Goal: Information Seeking & Learning: Learn about a topic

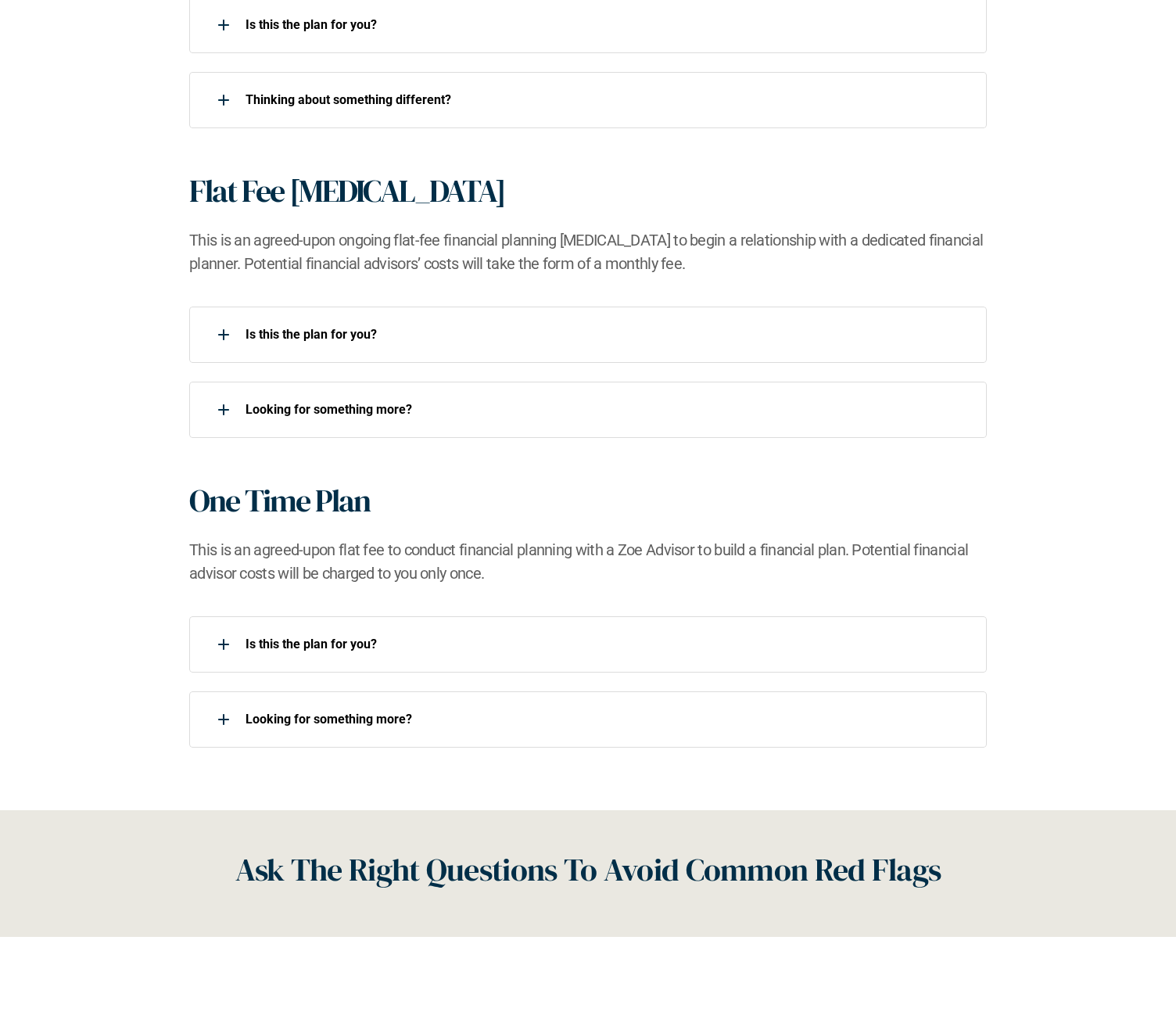
scroll to position [1269, 0]
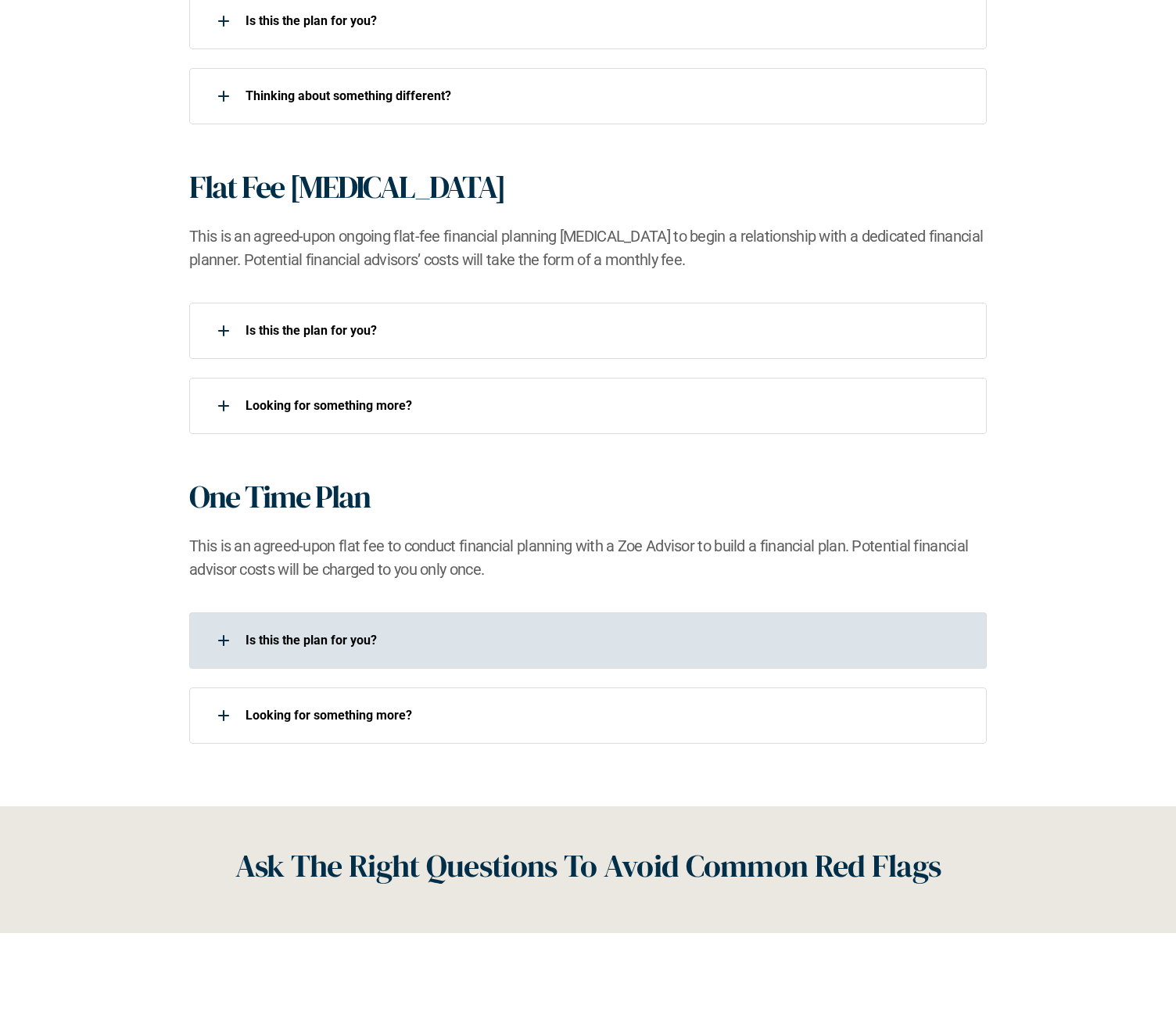
click at [283, 636] on p "Is this the plan for you?​" at bounding box center [606, 640] width 722 height 15
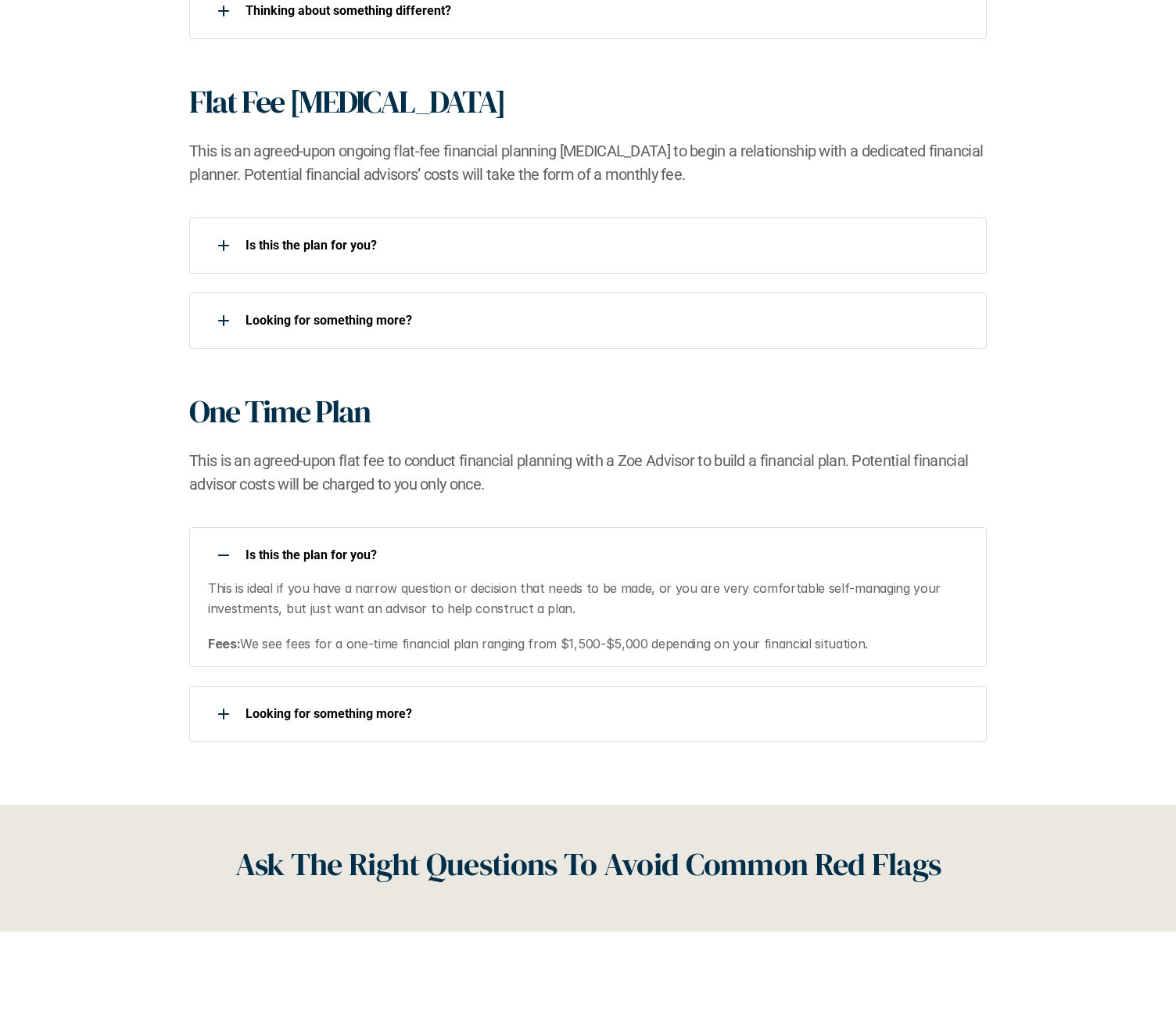
scroll to position [1356, 0]
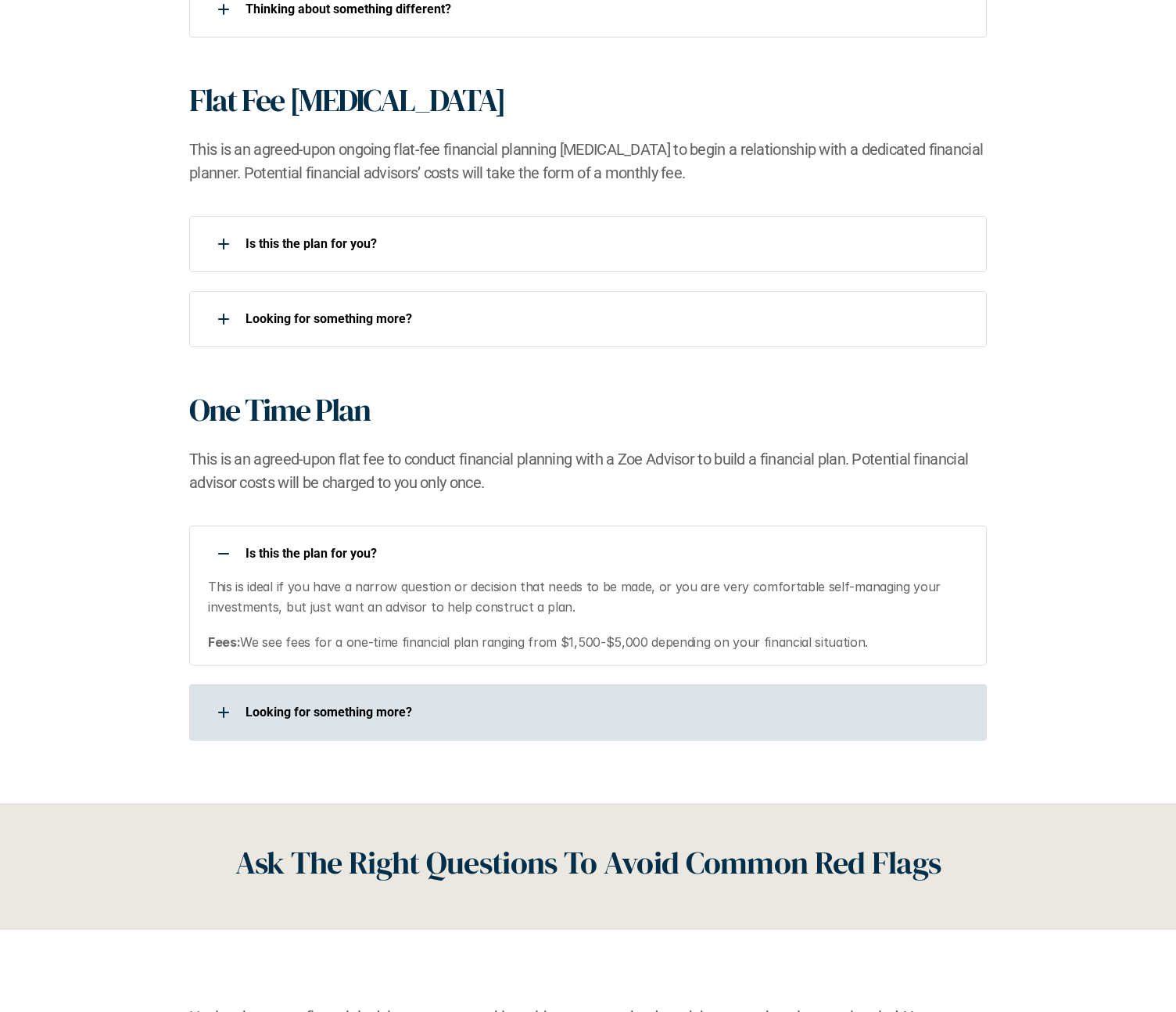
click at [287, 709] on p "Looking for something more?​" at bounding box center [606, 712] width 722 height 15
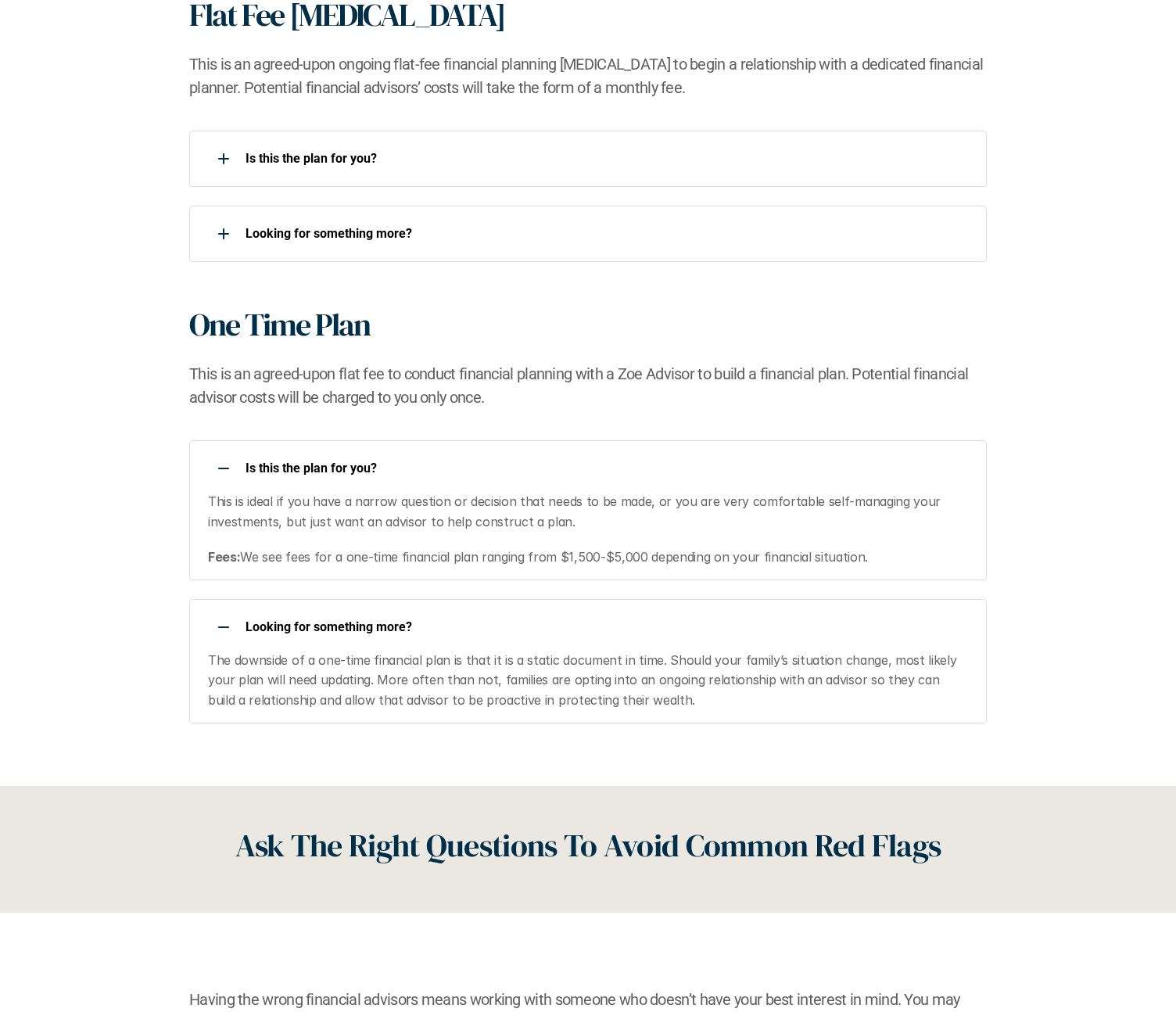
scroll to position [1445, 0]
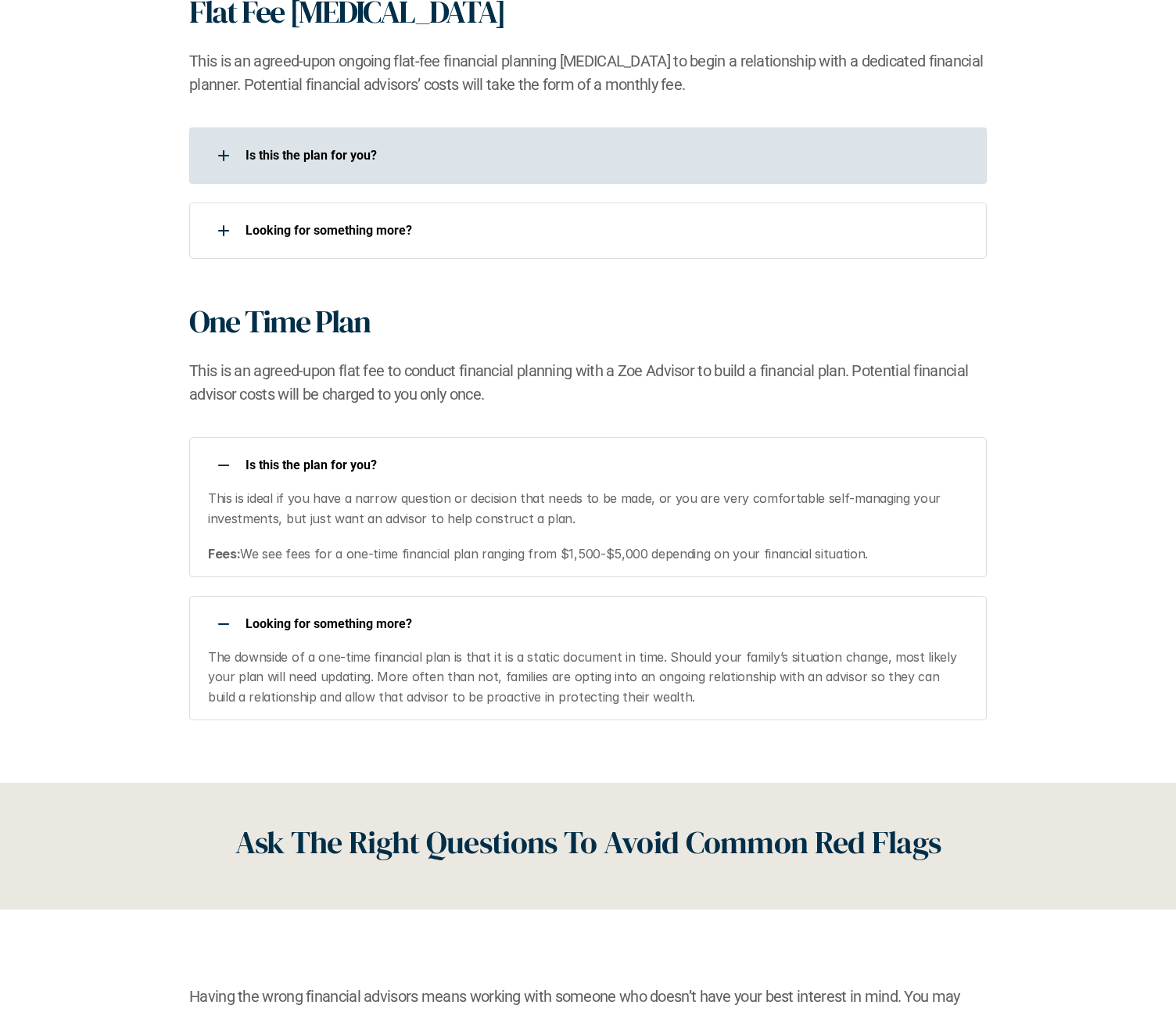
click at [311, 153] on p "Is this the plan for you?​" at bounding box center [606, 155] width 722 height 15
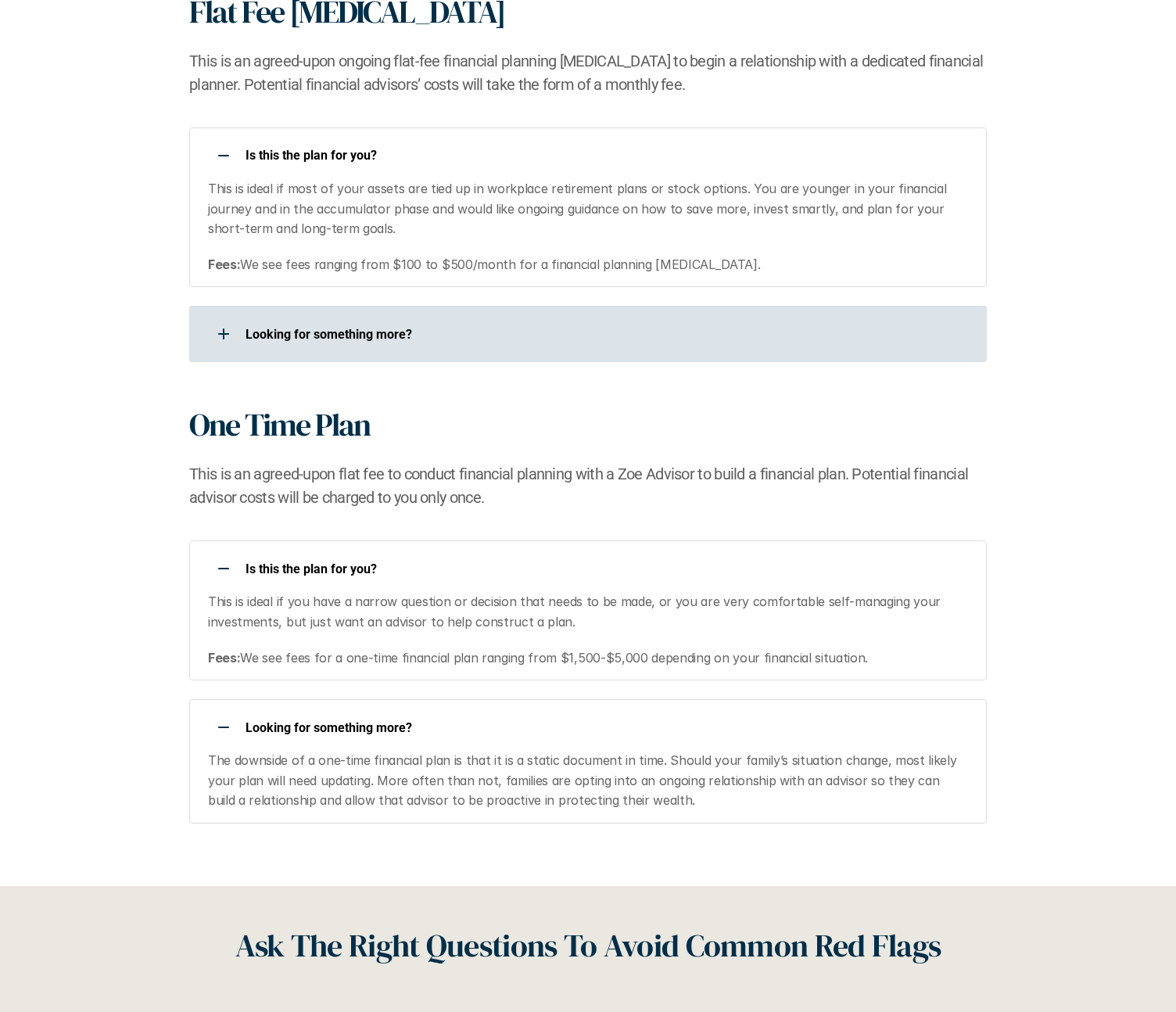
click at [357, 337] on p "Looking for something more?​" at bounding box center [606, 334] width 722 height 15
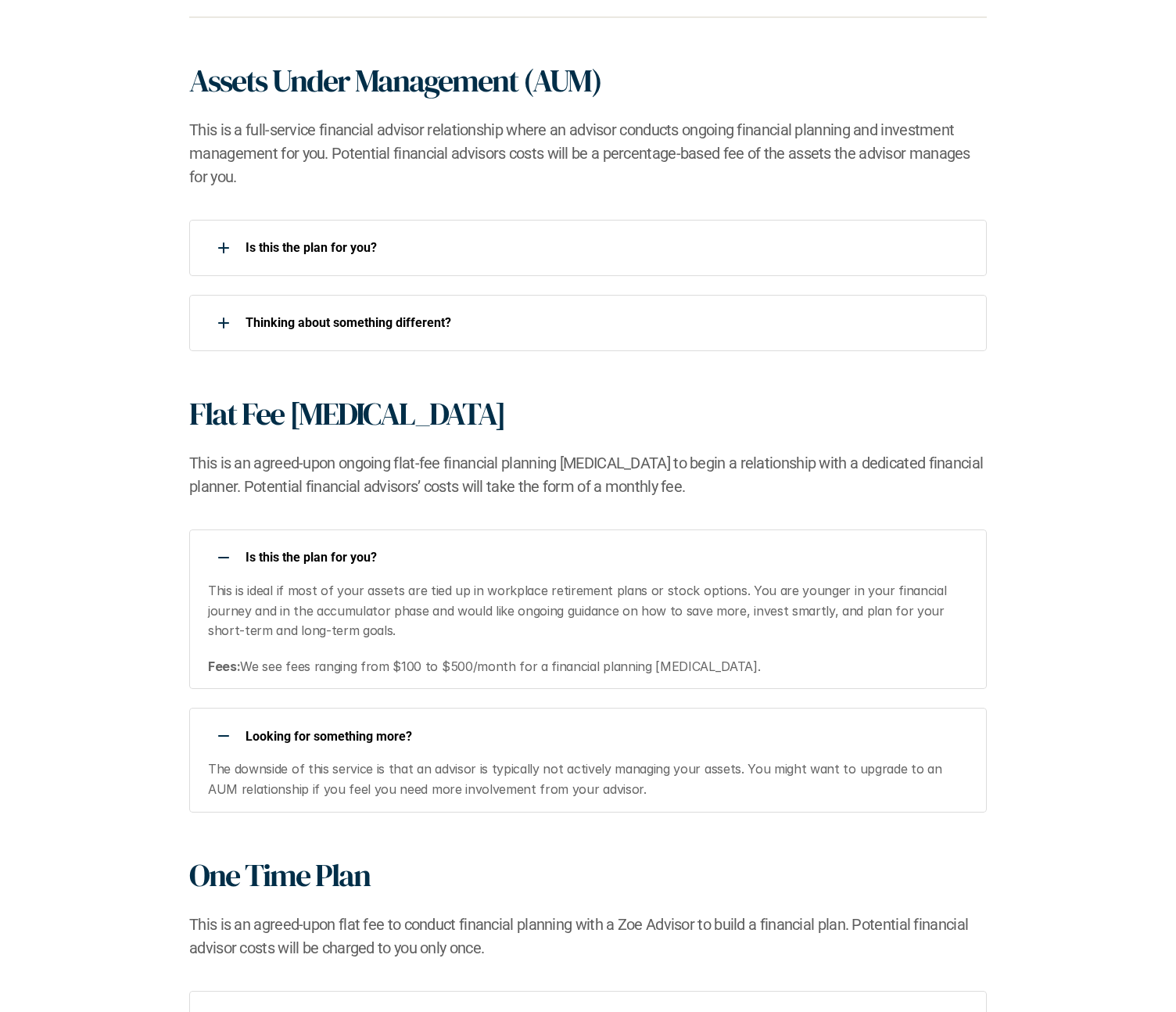
scroll to position [1037, 0]
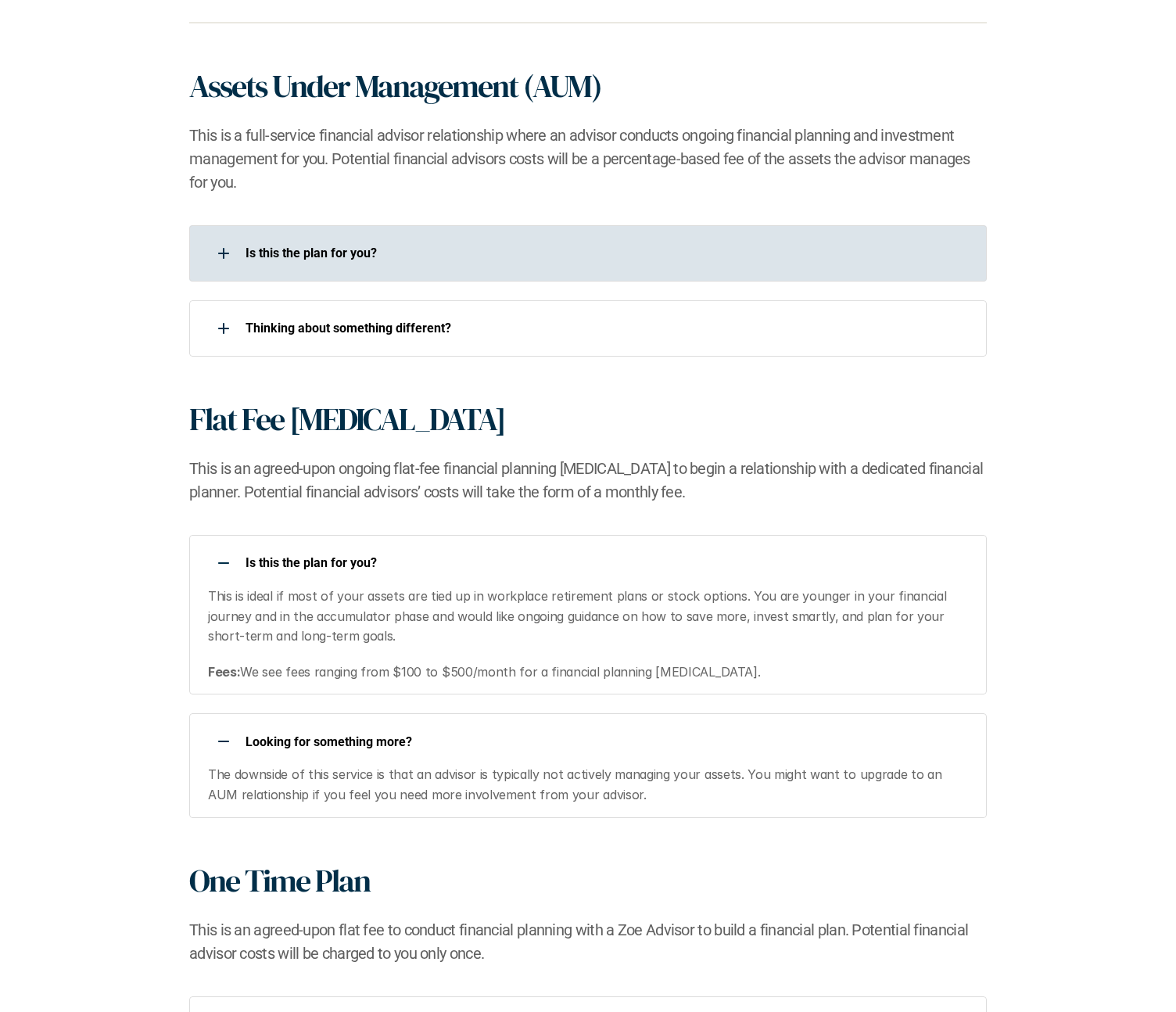
click at [286, 243] on div "Is this the plan for you?​" at bounding box center [577, 253] width 777 height 31
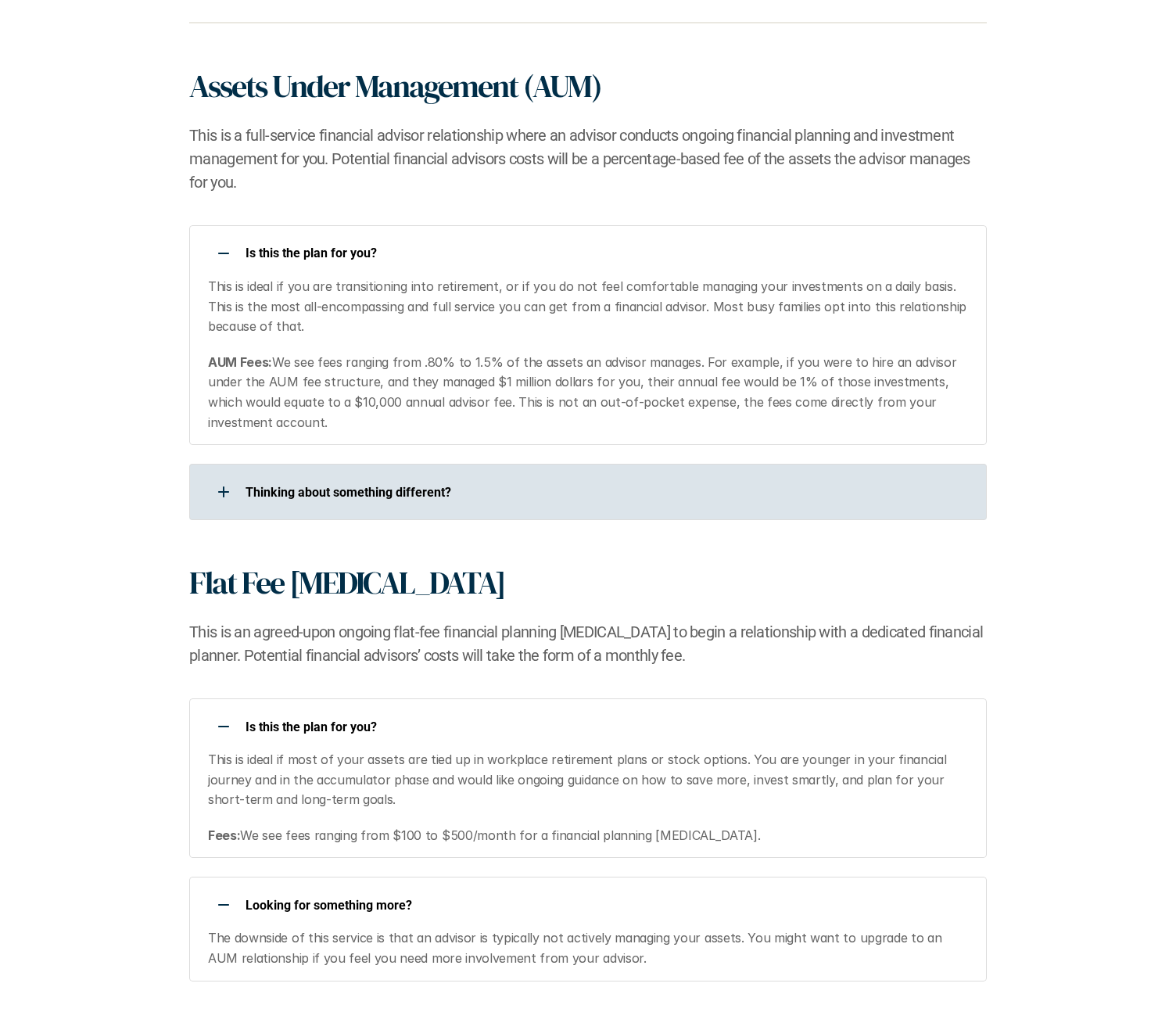
click at [217, 489] on div at bounding box center [223, 491] width 31 height 31
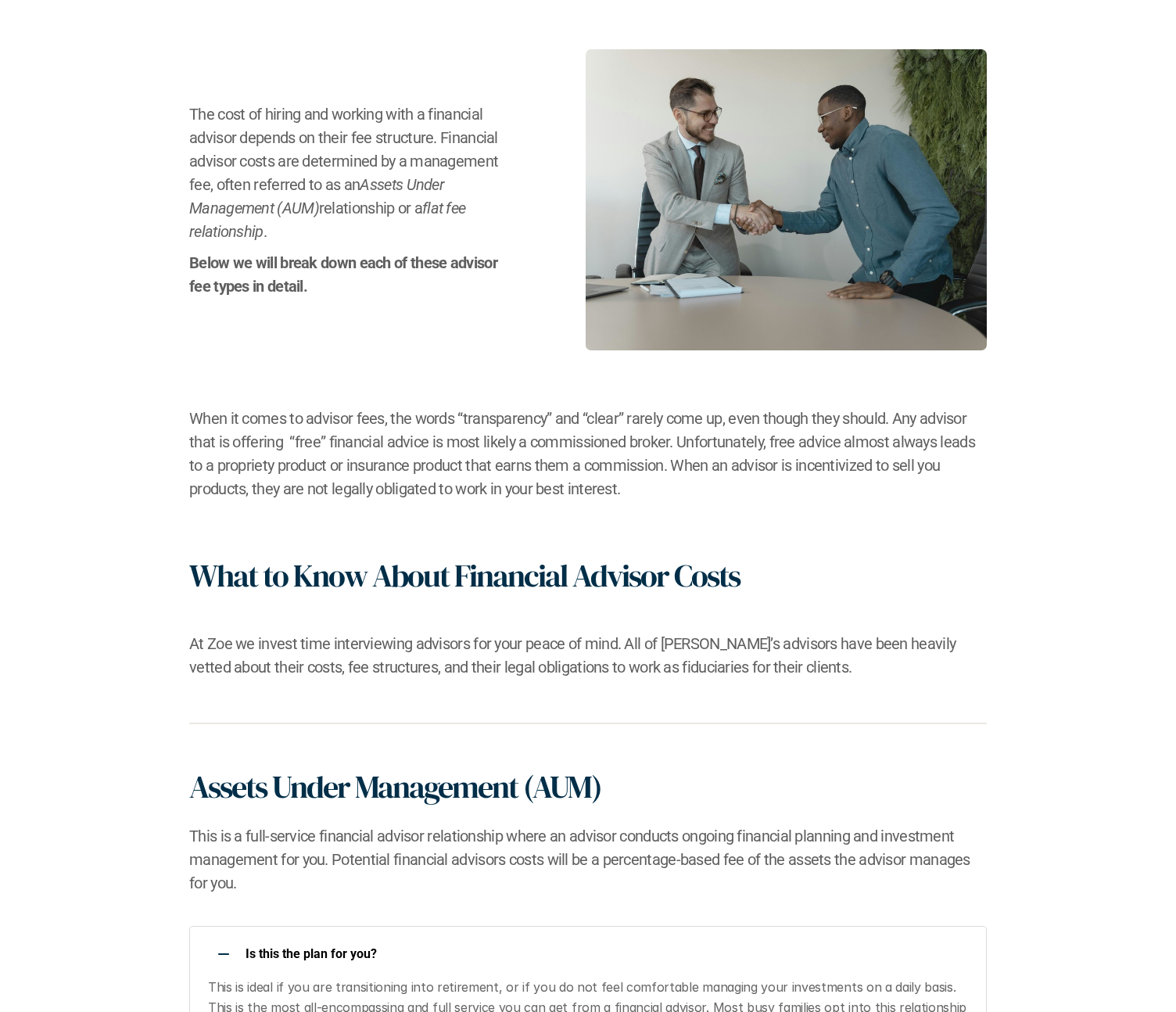
scroll to position [0, 0]
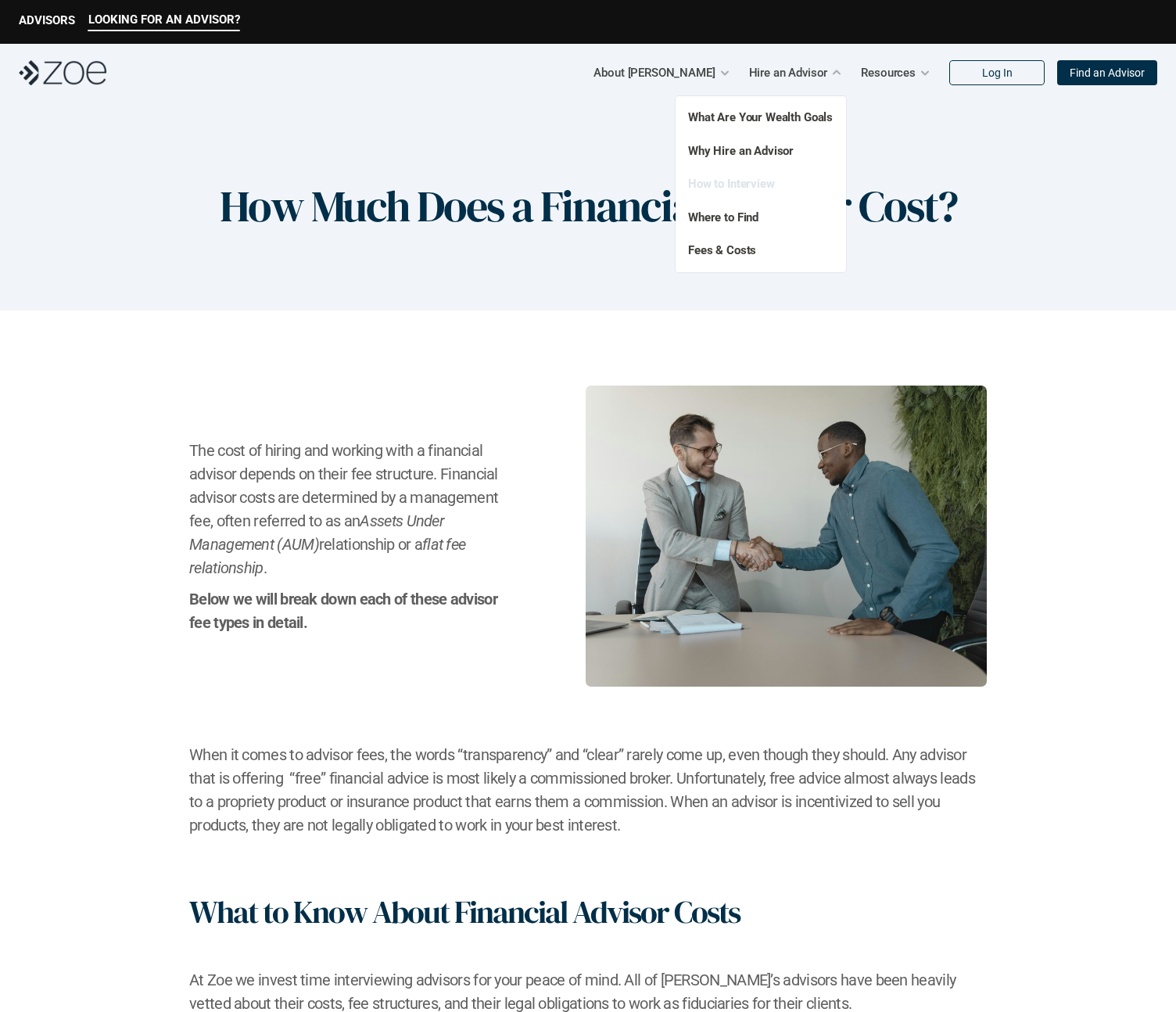
click at [740, 187] on link "How to Interview" at bounding box center [731, 184] width 87 height 14
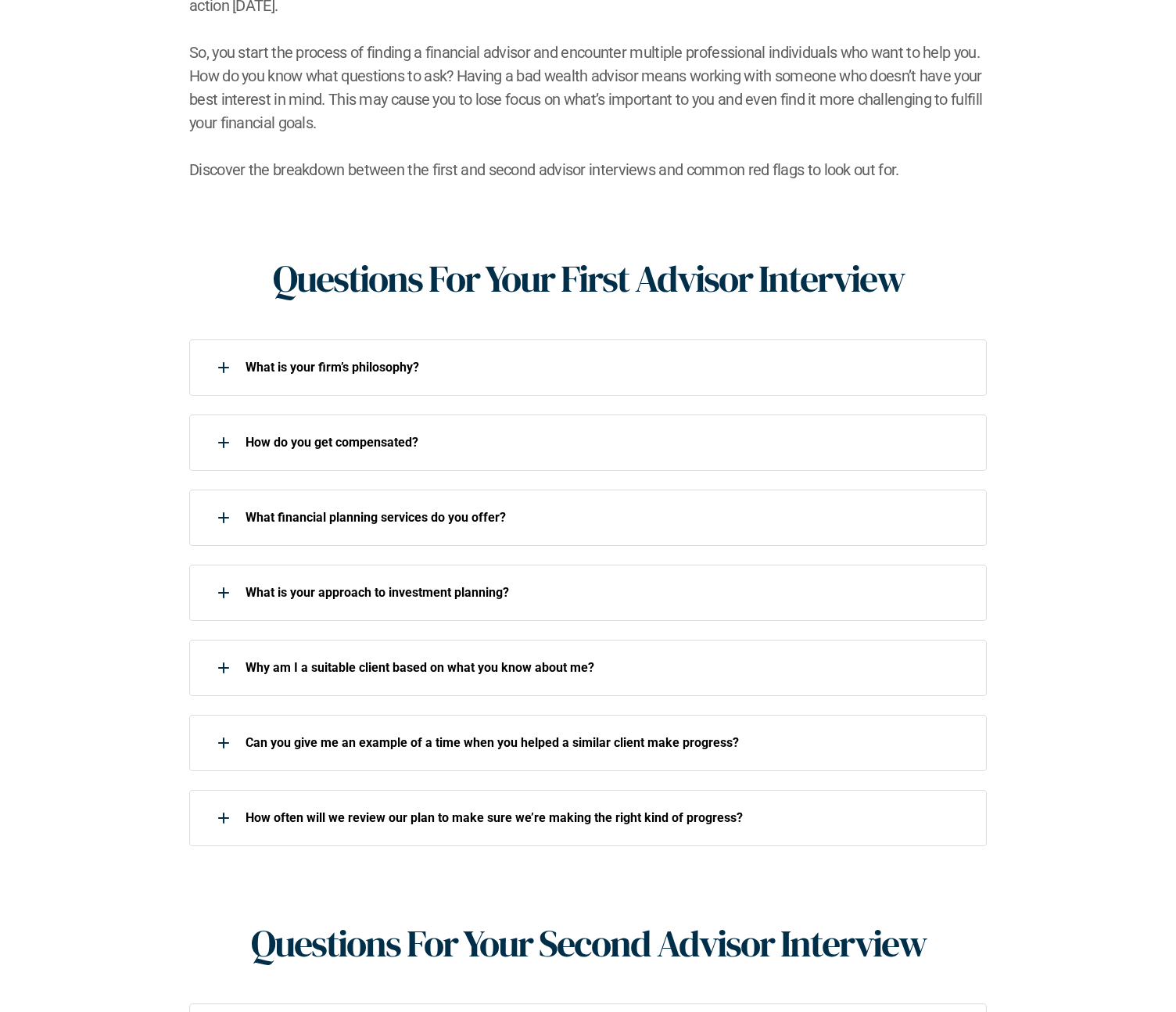
scroll to position [452, 0]
